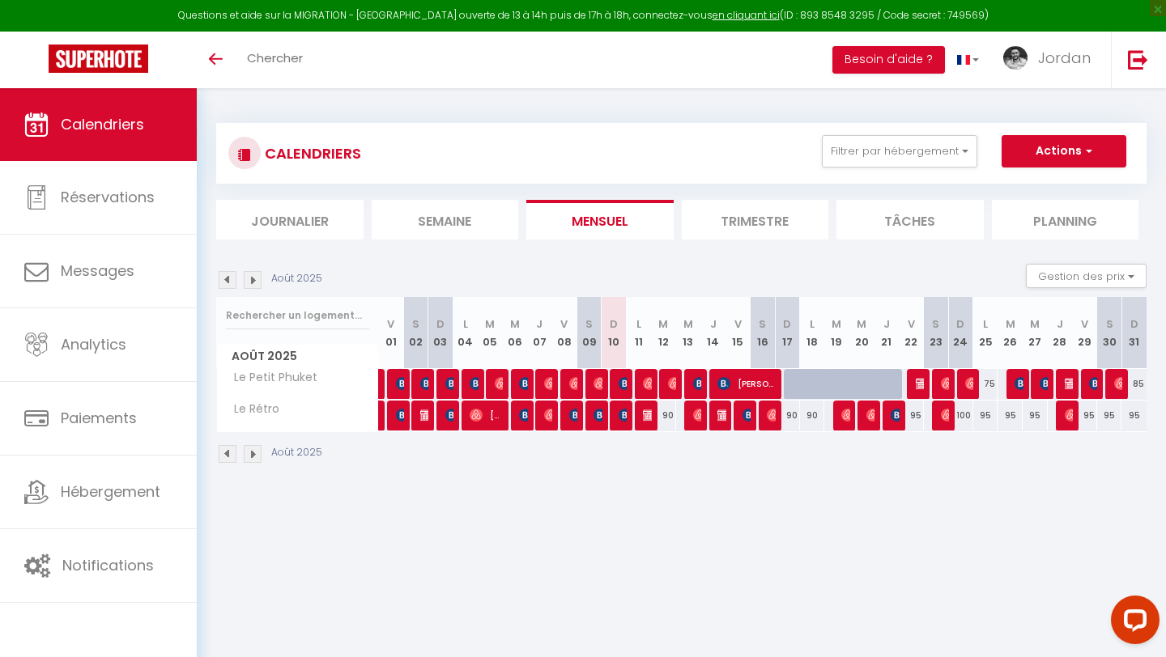
click at [673, 418] on div "90" at bounding box center [663, 416] width 25 height 30
type input "90"
type input "[DATE] Août 2025"
type input "Mer 13 Août 2025"
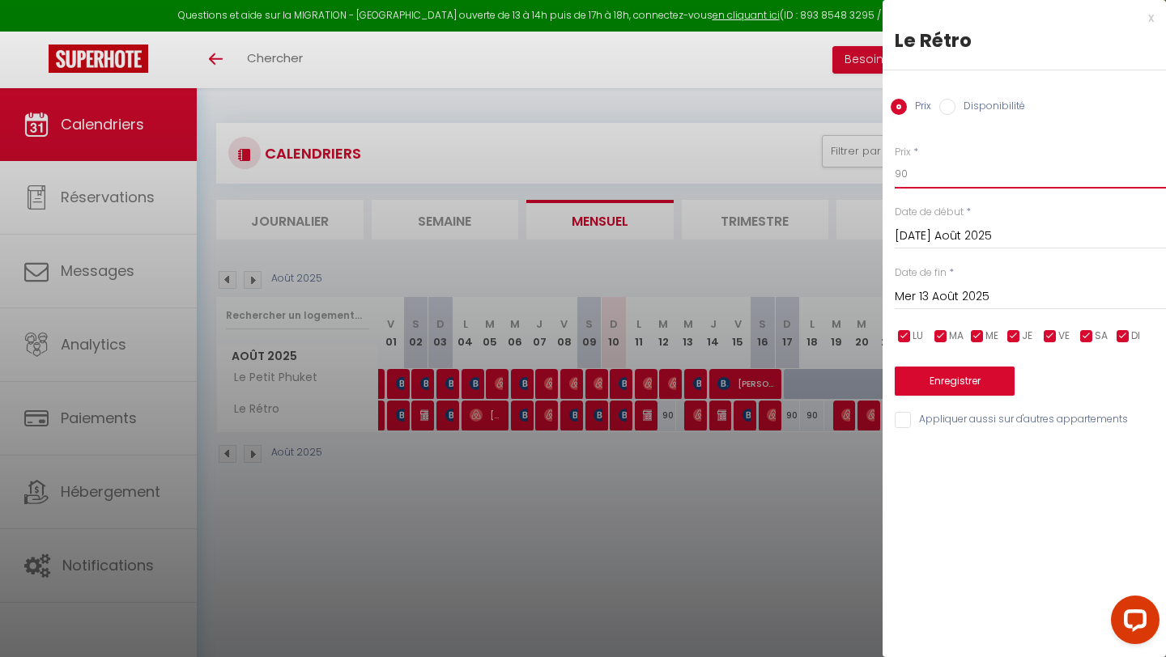
click at [954, 179] on input "90" at bounding box center [1029, 173] width 271 height 29
type input "9"
type input "85"
click at [963, 387] on button "Enregistrer" at bounding box center [954, 381] width 120 height 29
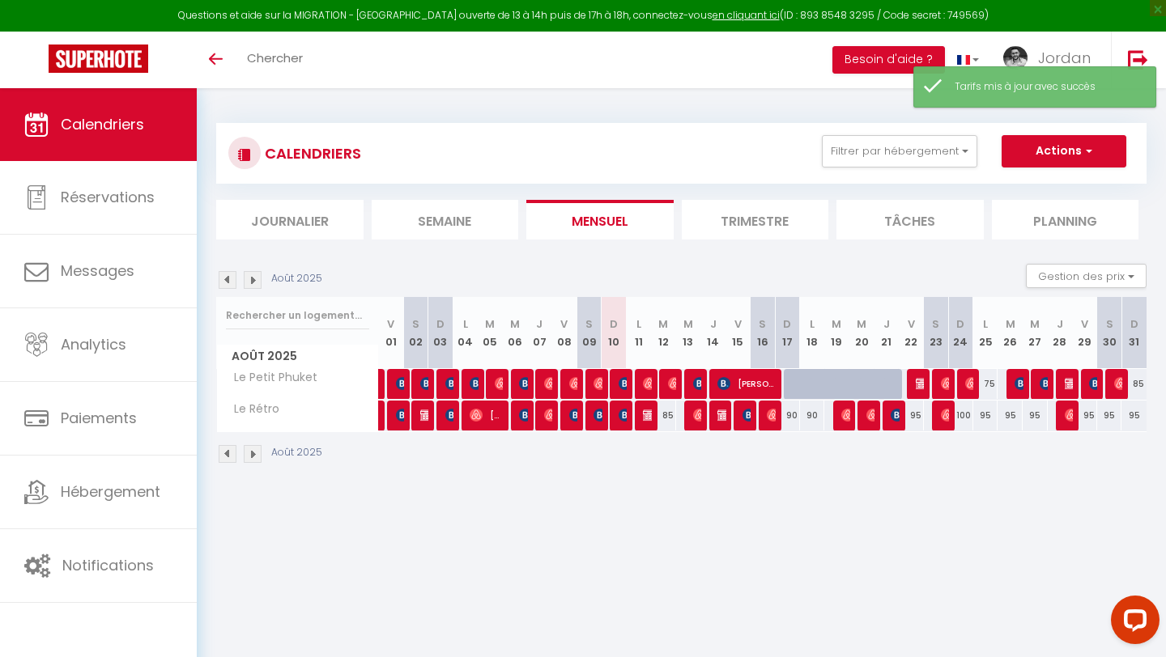
click at [789, 414] on div "90" at bounding box center [787, 416] width 25 height 30
type input "90"
type input "Dim 17 Août 2025"
type input "Lun 18 Août 2025"
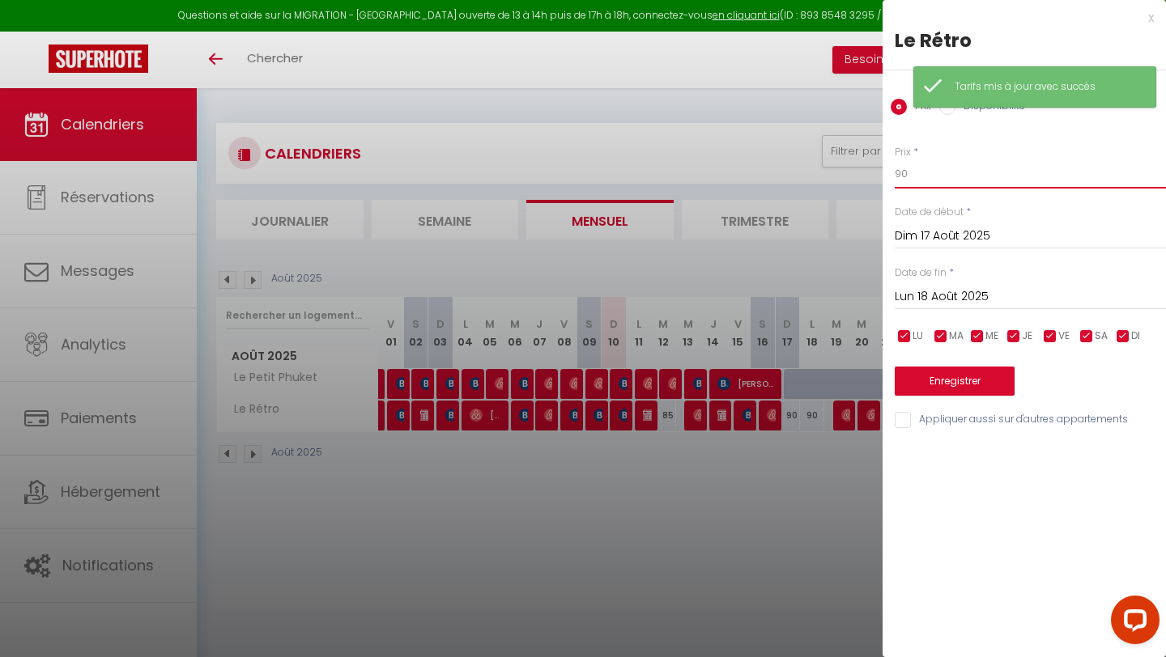
click at [971, 184] on input "90" at bounding box center [1029, 173] width 271 height 29
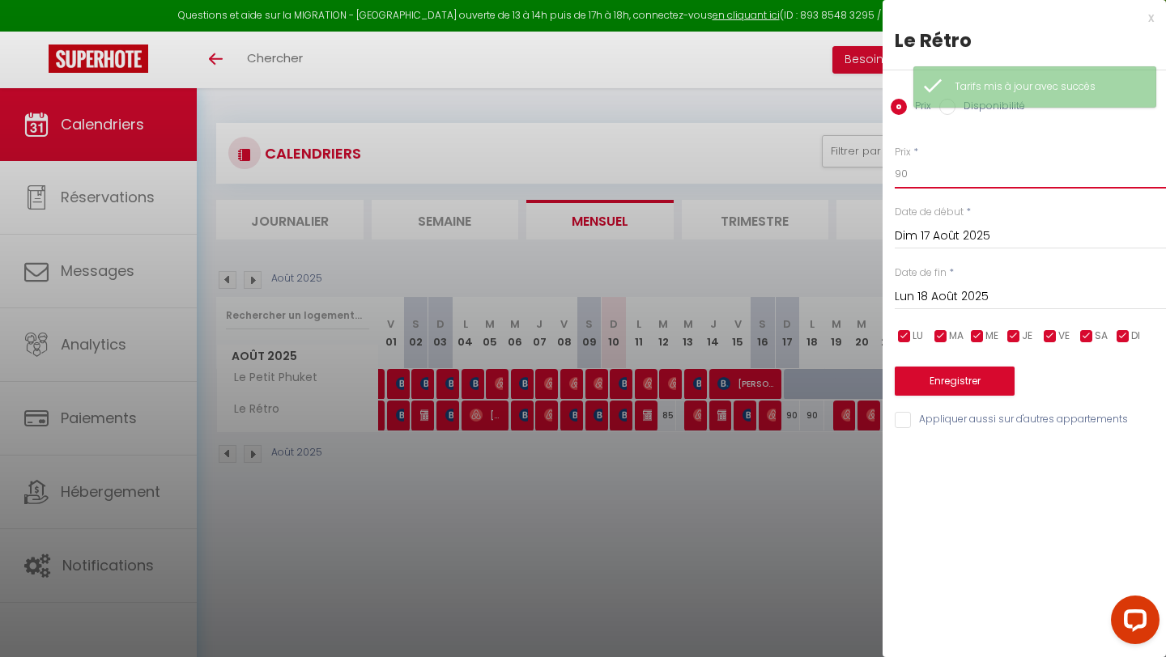
type input "9"
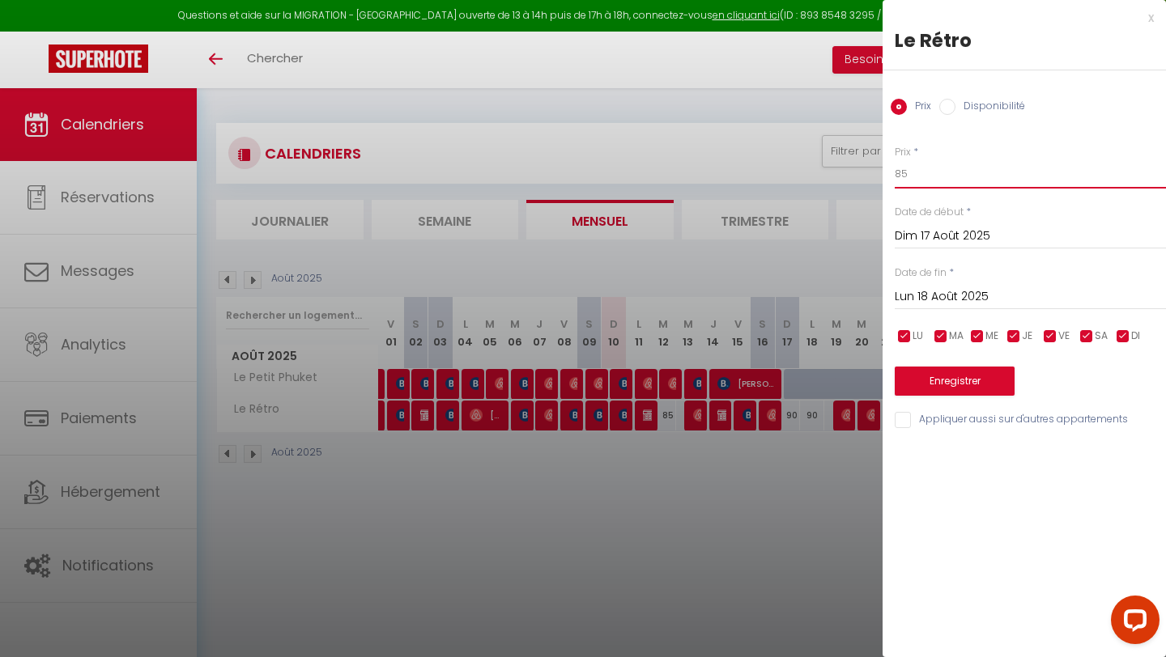
type input "85"
click at [962, 394] on button "Enregistrer" at bounding box center [954, 381] width 120 height 29
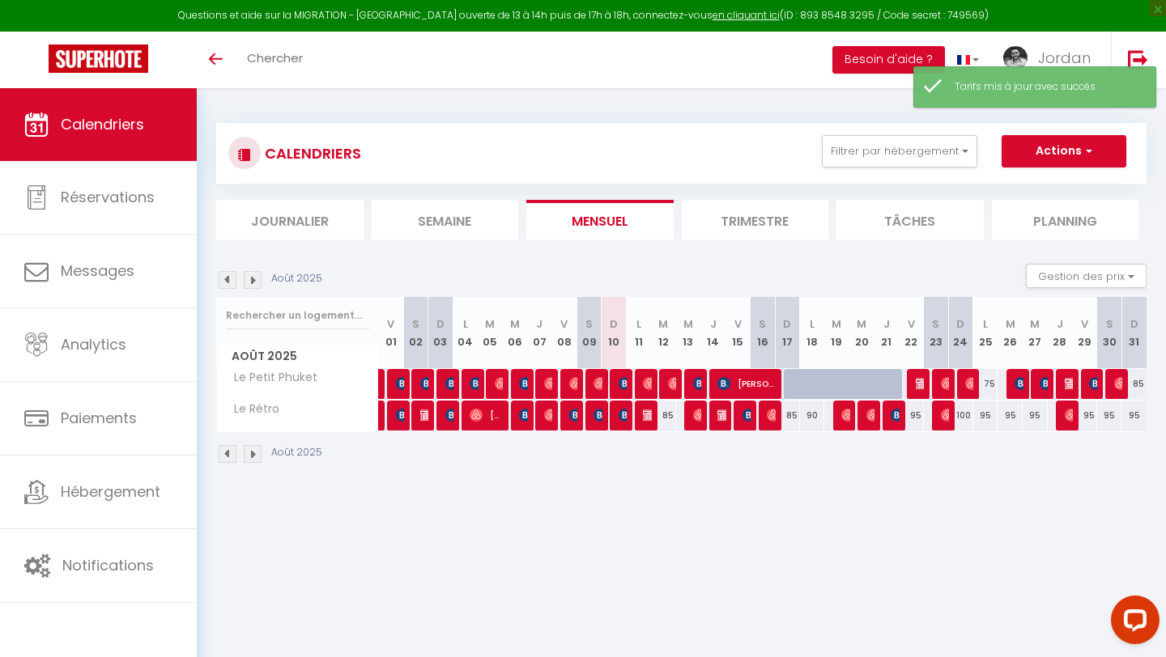
click at [816, 419] on div "90" at bounding box center [812, 416] width 25 height 30
type input "90"
type input "Lun 18 Août 2025"
type input "[DATE] Août 2025"
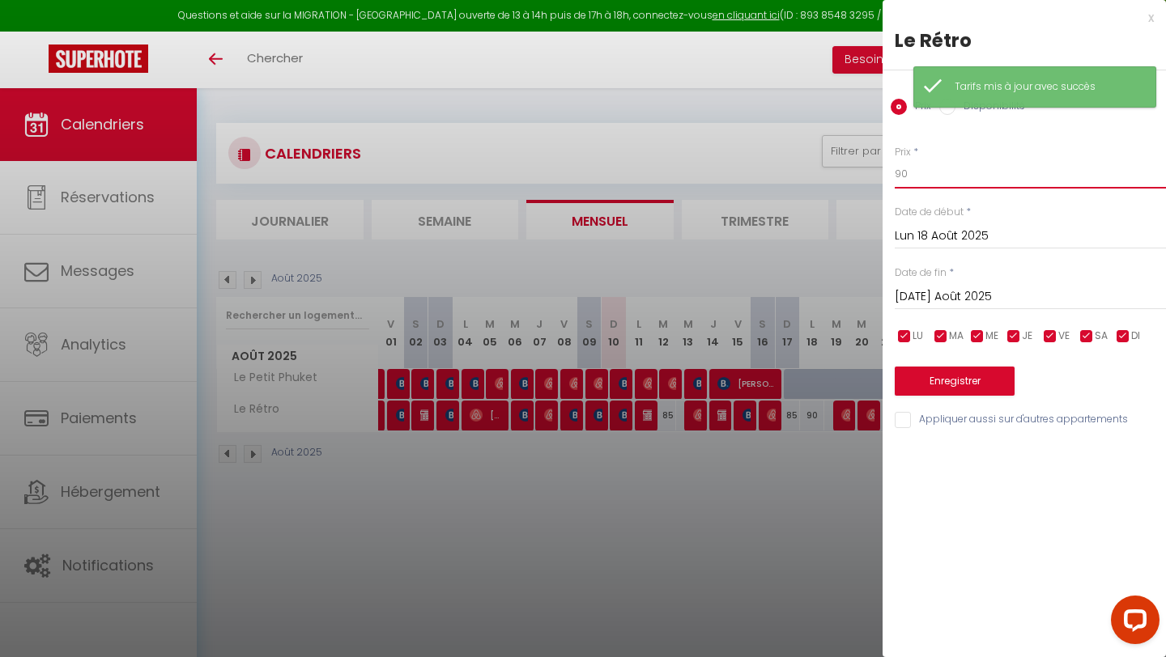
click at [915, 185] on input "90" at bounding box center [1029, 173] width 271 height 29
type input "9"
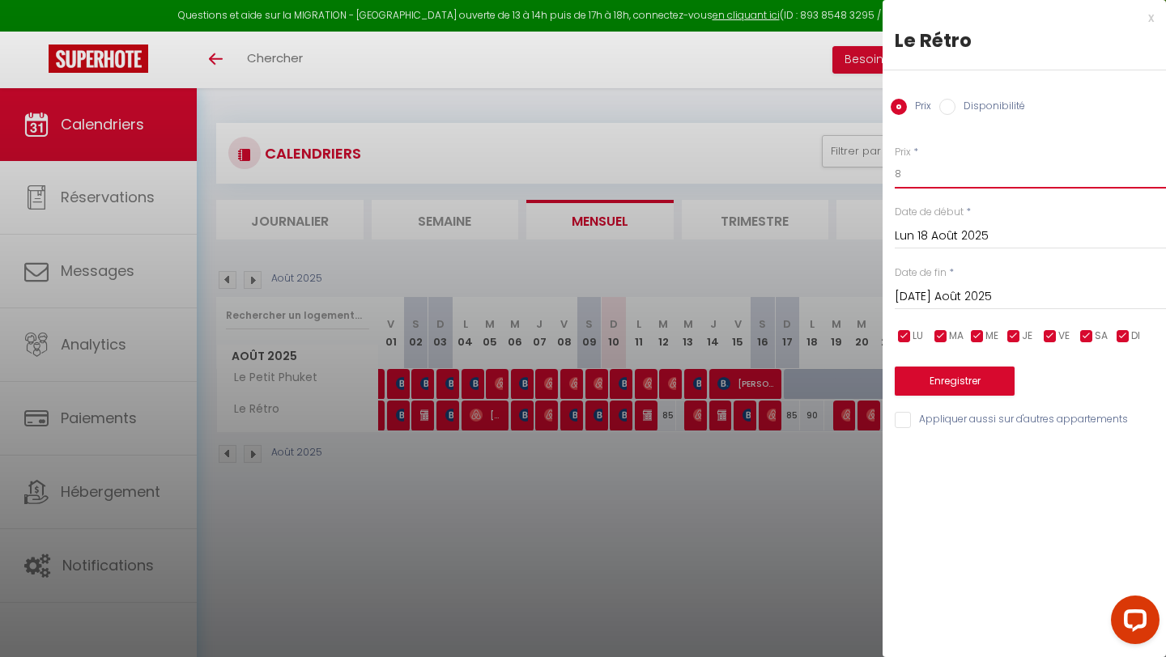
type input "85"
click at [945, 378] on button "Enregistrer" at bounding box center [954, 381] width 120 height 29
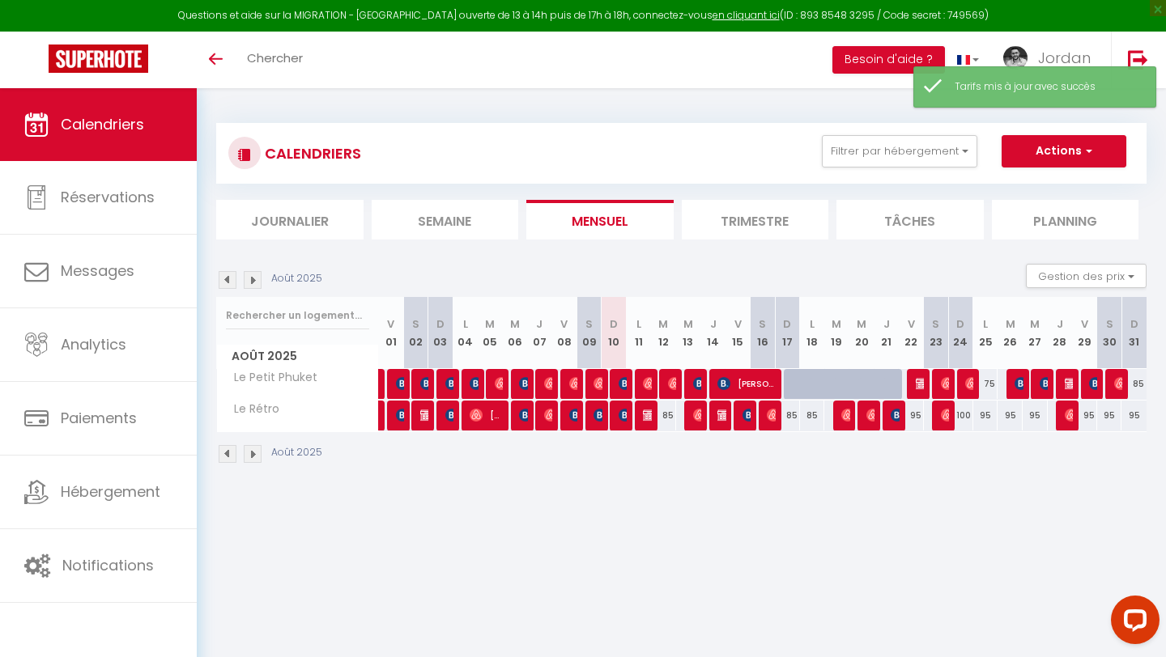
click at [912, 415] on div "95" at bounding box center [911, 416] width 25 height 30
type input "95"
type input "Ven 22 Août 2025"
type input "Sam 23 Août 2025"
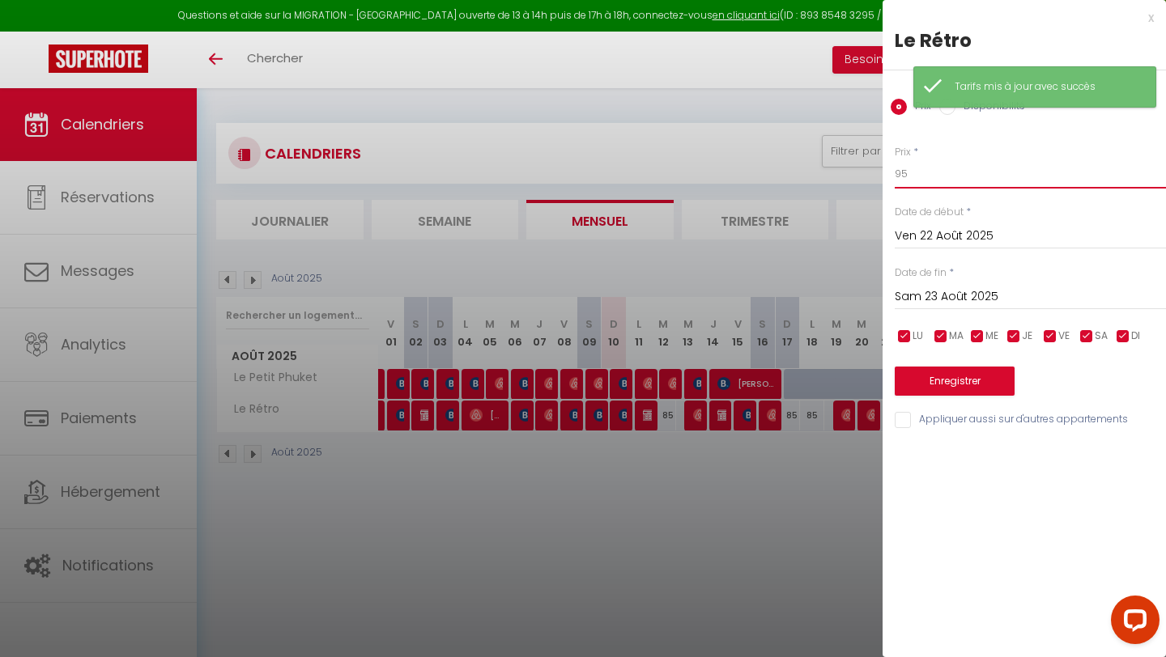
click at [971, 165] on input "95" at bounding box center [1029, 173] width 271 height 29
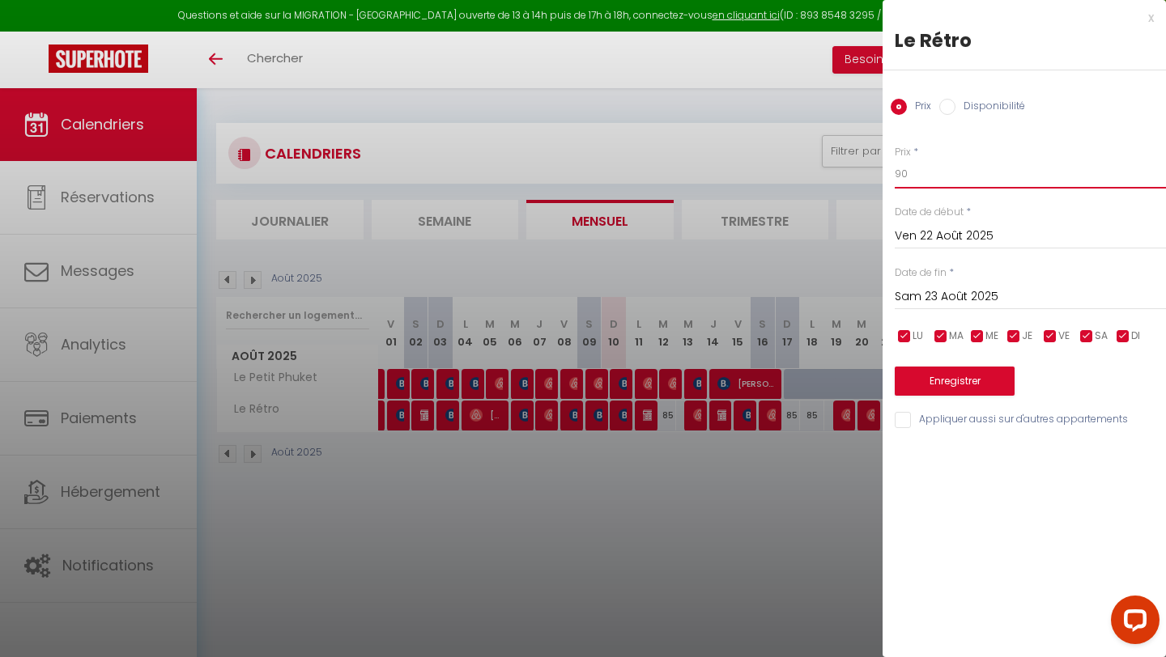
type input "90"
click at [957, 369] on button "Enregistrer" at bounding box center [954, 381] width 120 height 29
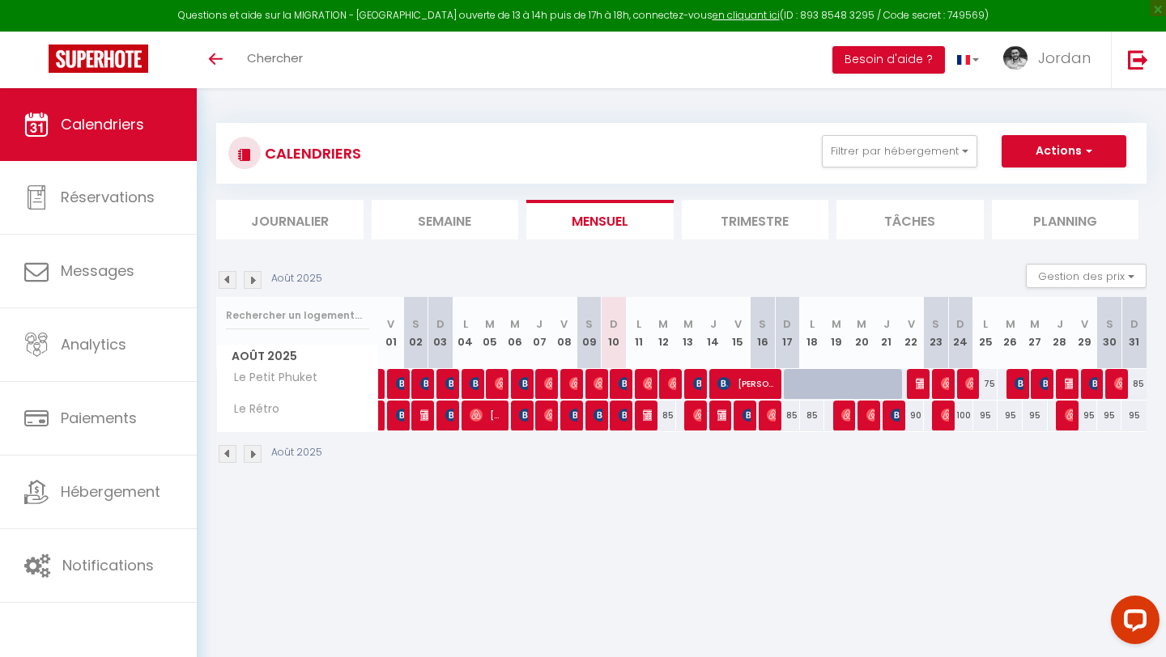
click at [681, 414] on div "90" at bounding box center [688, 416] width 26 height 30
click at [667, 414] on div "85" at bounding box center [663, 416] width 25 height 30
type input "85"
type input "[DATE] Août 2025"
type input "Mer 13 Août 2025"
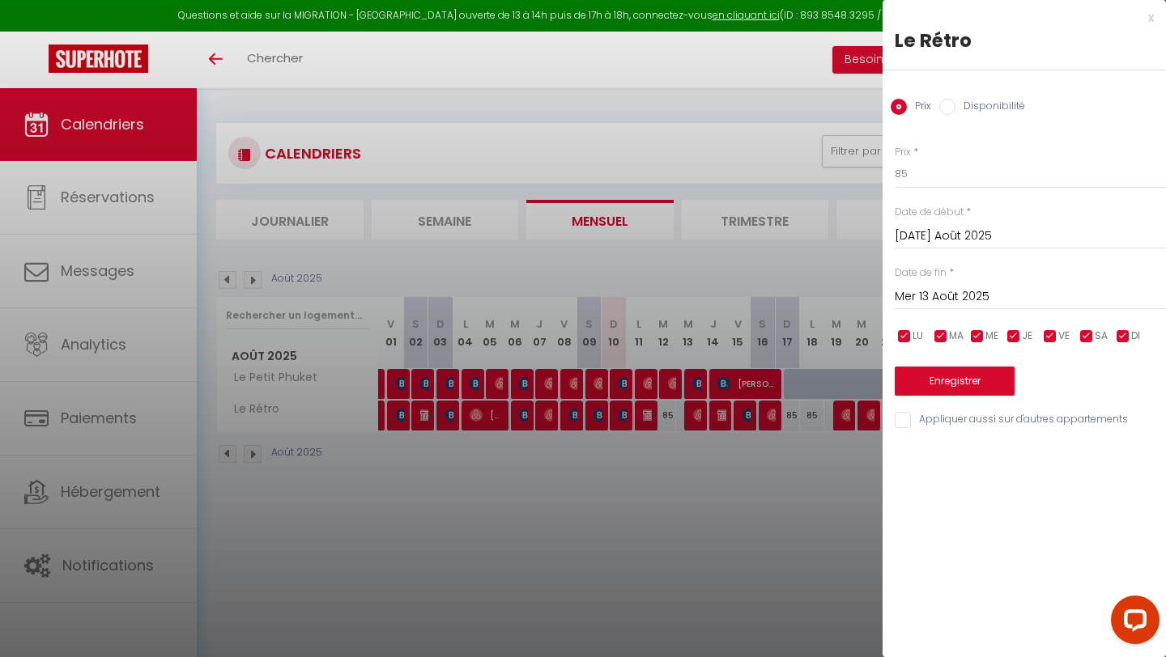
click at [940, 189] on div "Prix * 85 Statut * Disponible Indisponible Date de début * [DATE] Août 2025 < A…" at bounding box center [1023, 278] width 283 height 306
click at [937, 178] on input "85" at bounding box center [1029, 173] width 271 height 29
type input "80"
click at [913, 383] on button "Enregistrer" at bounding box center [954, 381] width 120 height 29
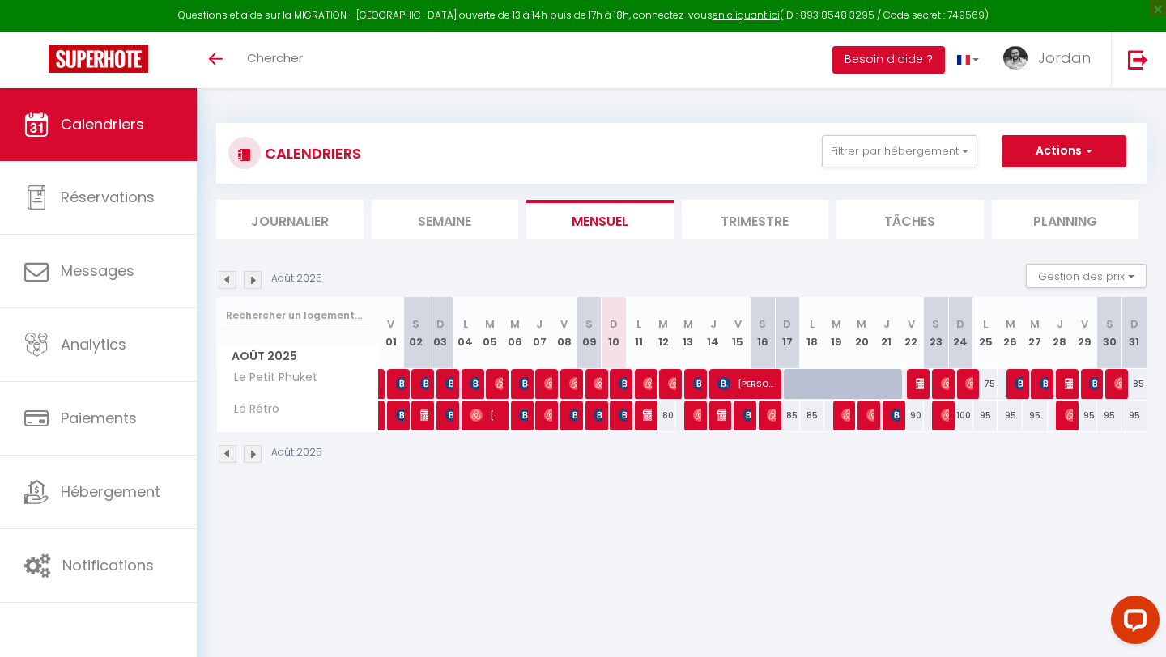
click at [923, 419] on div "100" at bounding box center [936, 416] width 26 height 30
click at [919, 416] on div "90" at bounding box center [911, 416] width 25 height 30
type input "90"
type input "Ven 22 Août 2025"
type input "Sam 23 Août 2025"
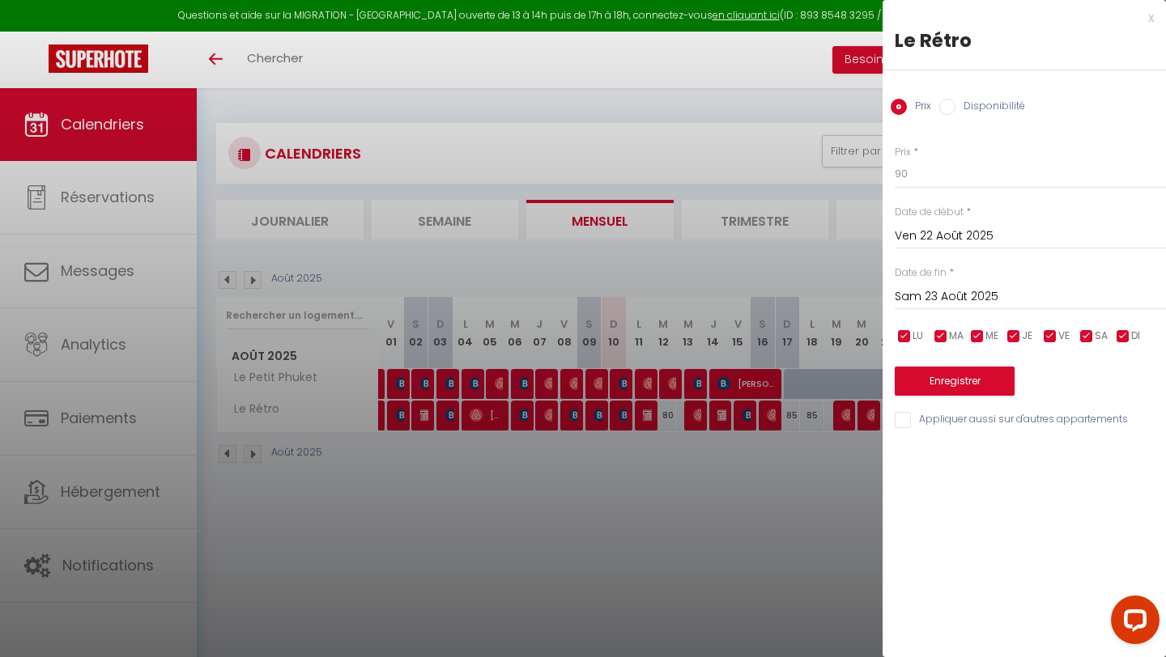
click at [597, 424] on div at bounding box center [583, 328] width 1166 height 657
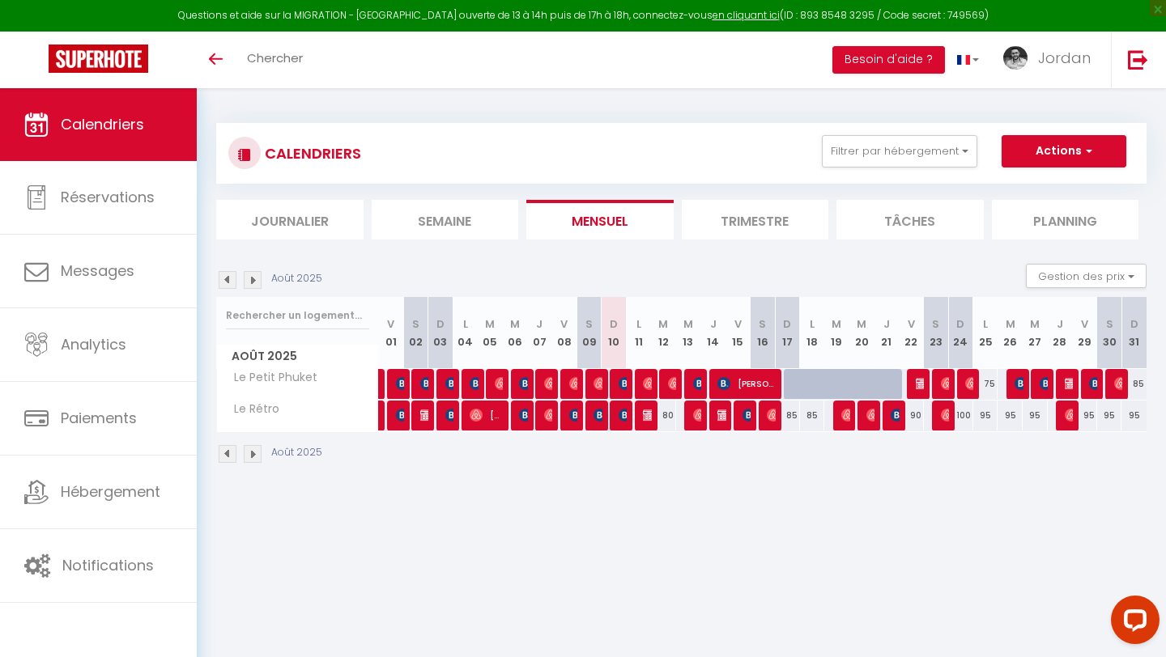
scroll to position [47, 0]
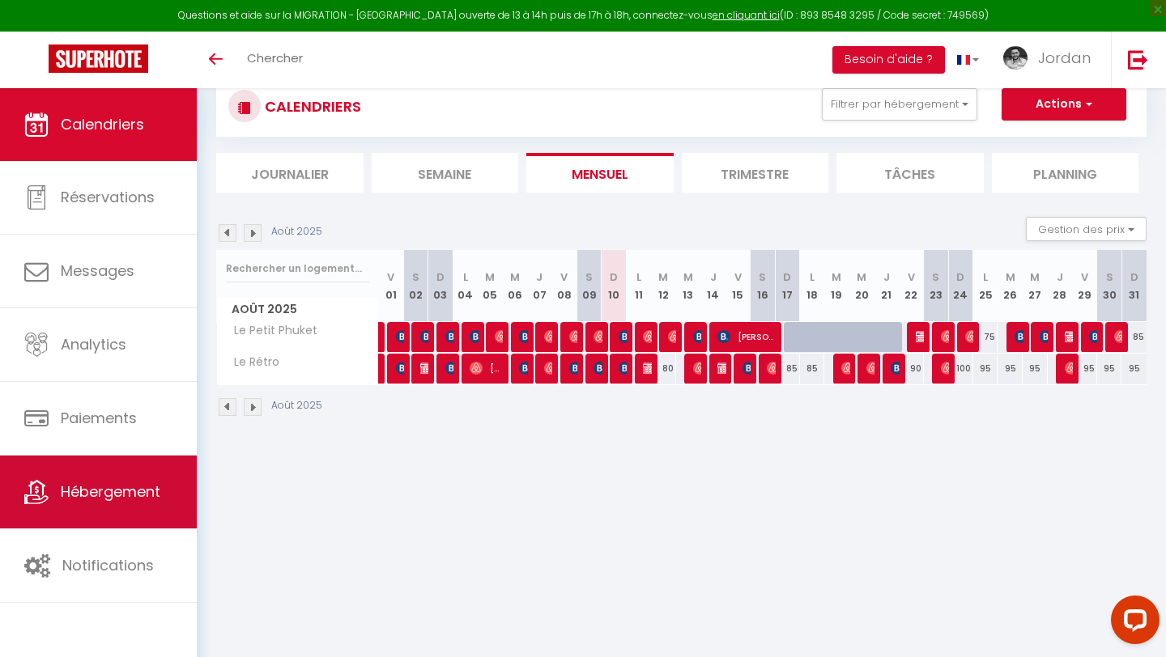
click at [144, 424] on link "Hébergement" at bounding box center [98, 492] width 197 height 73
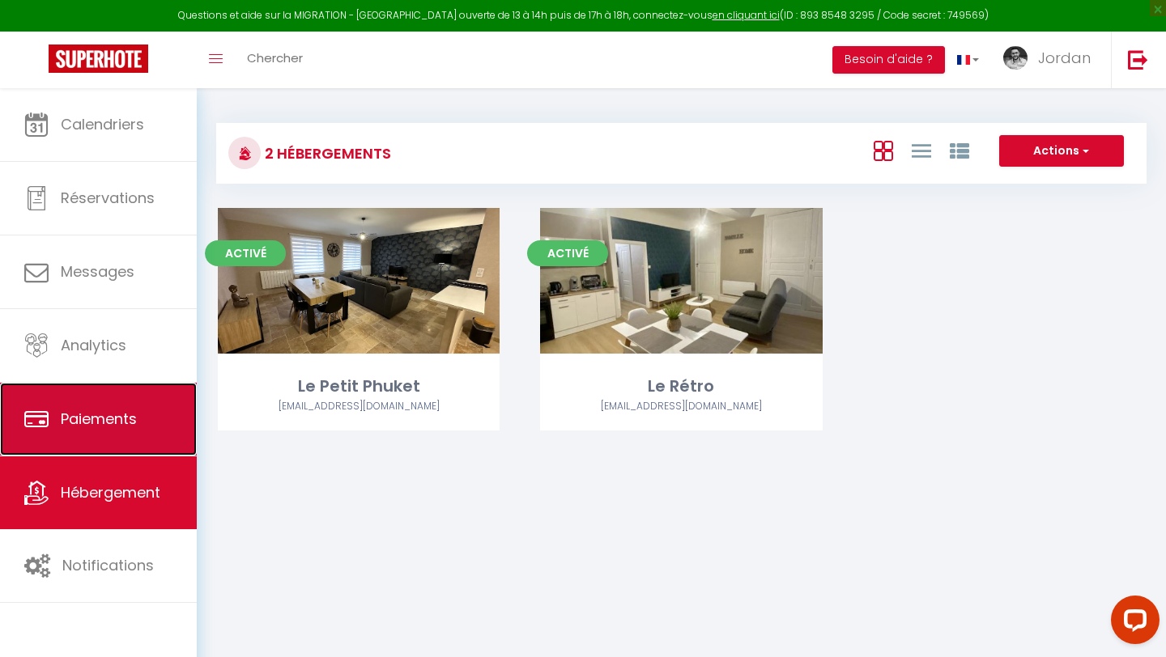
click at [116, 407] on link "Paiements" at bounding box center [98, 419] width 197 height 73
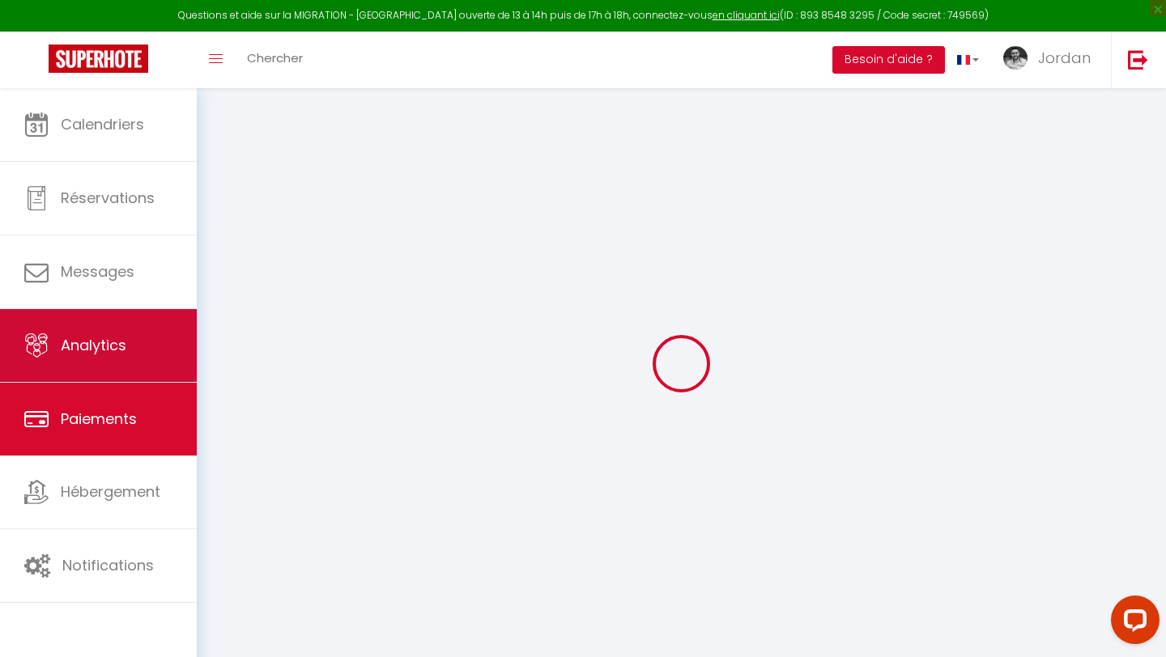
select select "2"
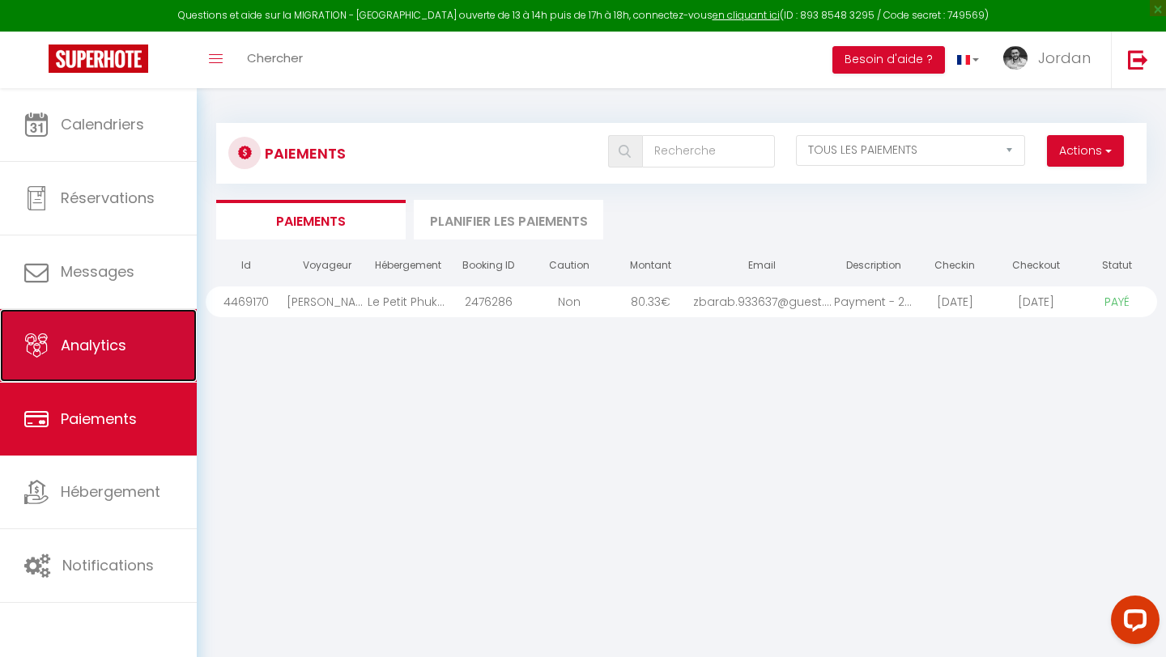
click at [122, 311] on link "Analytics" at bounding box center [98, 345] width 197 height 73
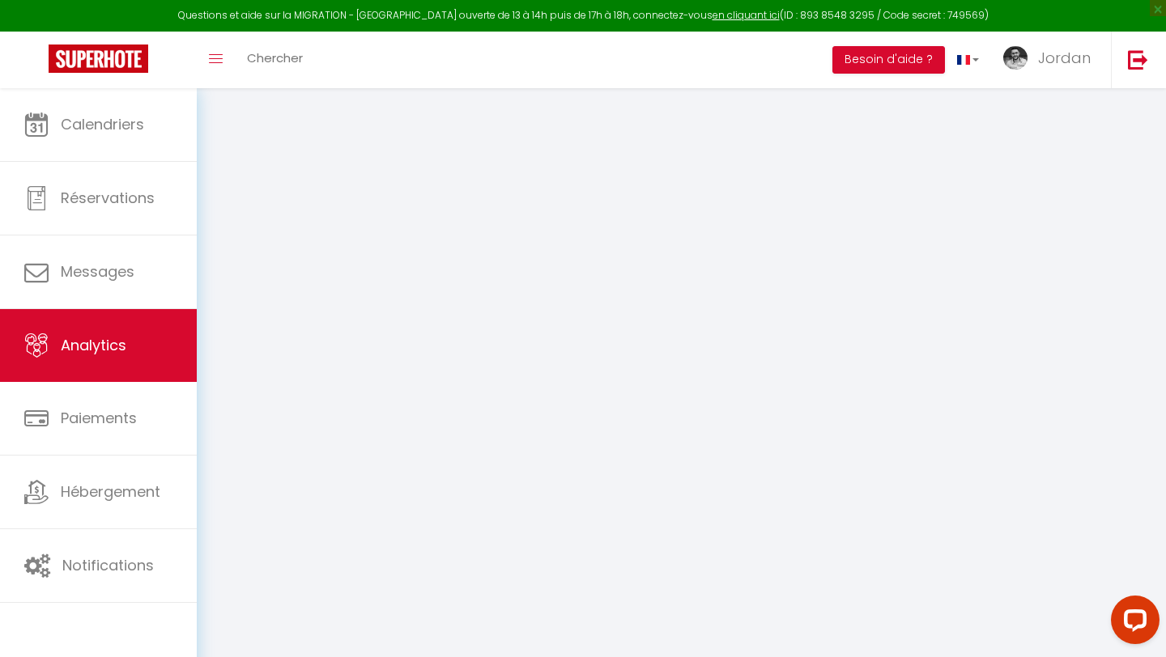
select select "2025"
select select "8"
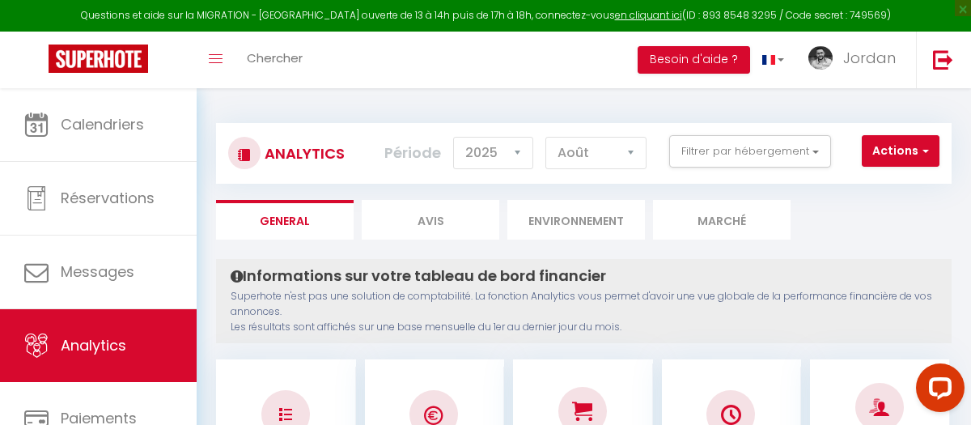
click at [258, 210] on li "General" at bounding box center [285, 220] width 138 height 40
